Goal: Task Accomplishment & Management: Manage account settings

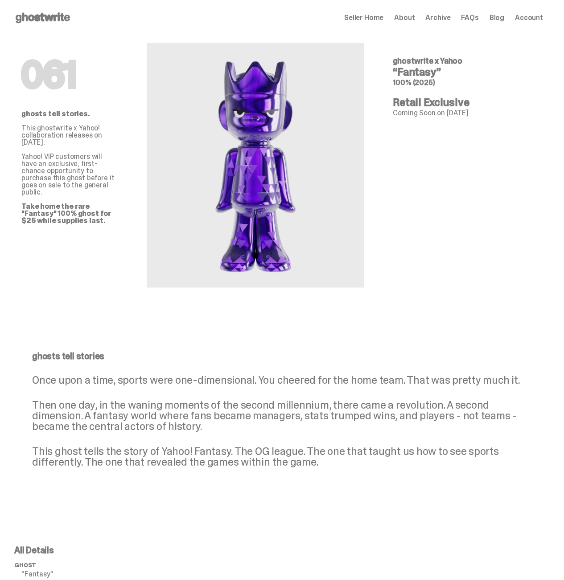
click at [343, 432] on p "Then one day, in the waning moments of the second millennium, there came a revo…" at bounding box center [278, 416] width 493 height 32
click at [370, 20] on span "Seller Home" at bounding box center [363, 17] width 39 height 7
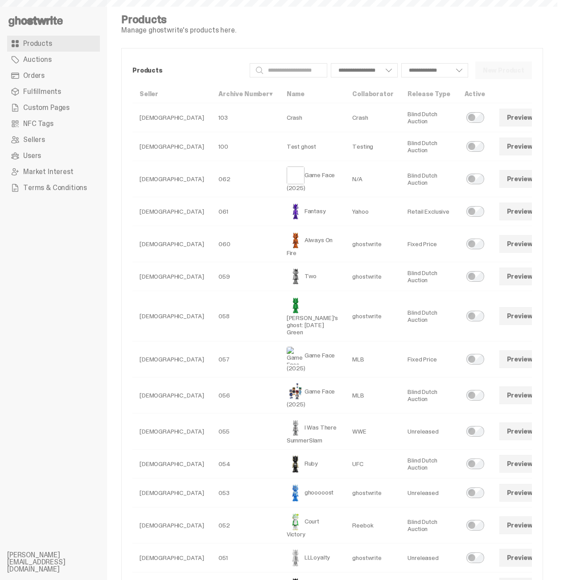
select select
click at [45, 76] on link "Orders" at bounding box center [53, 76] width 93 height 16
